Goal: Entertainment & Leisure: Consume media (video, audio)

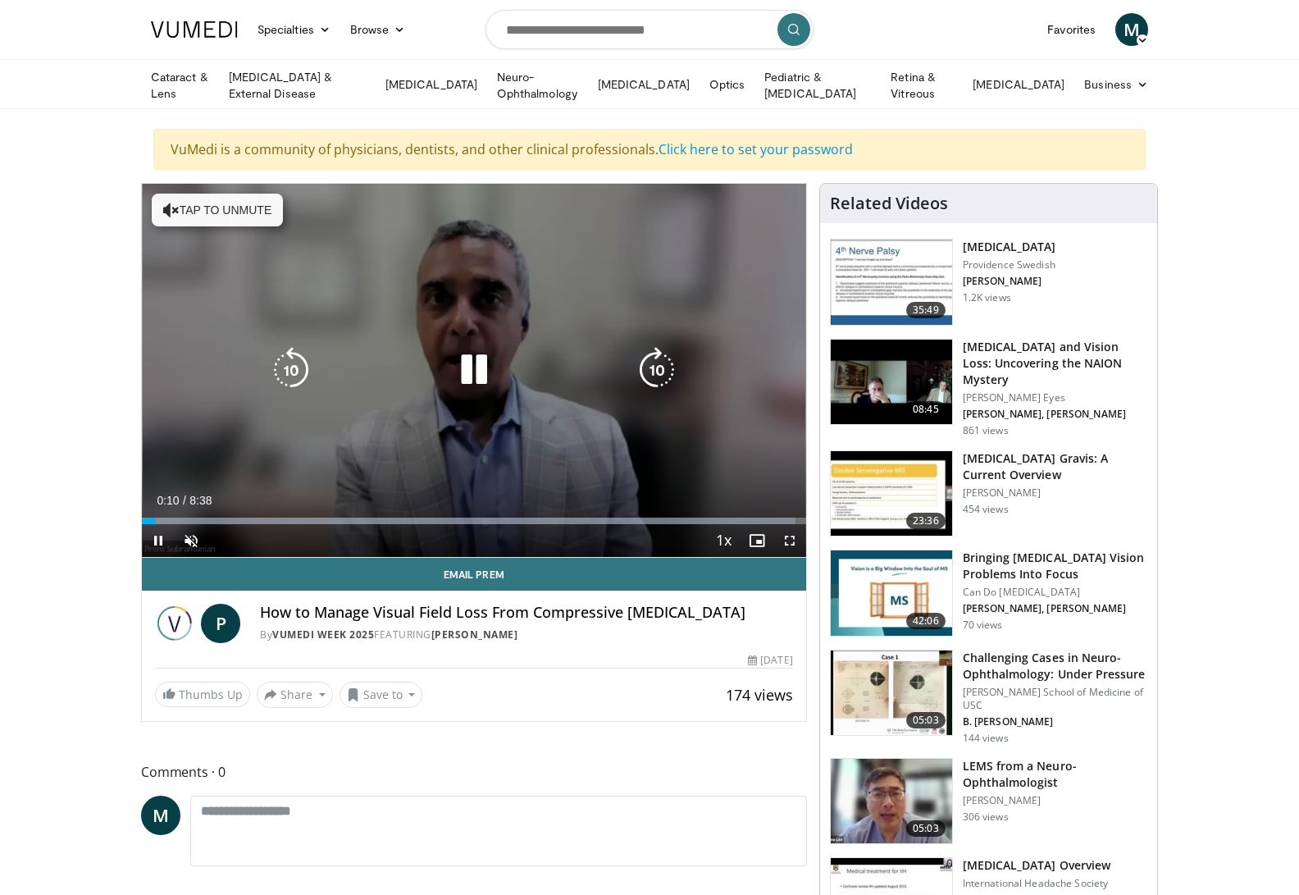
click at [235, 205] on button "Tap to unmute" at bounding box center [217, 210] width 131 height 33
